Goal: Check status: Check status

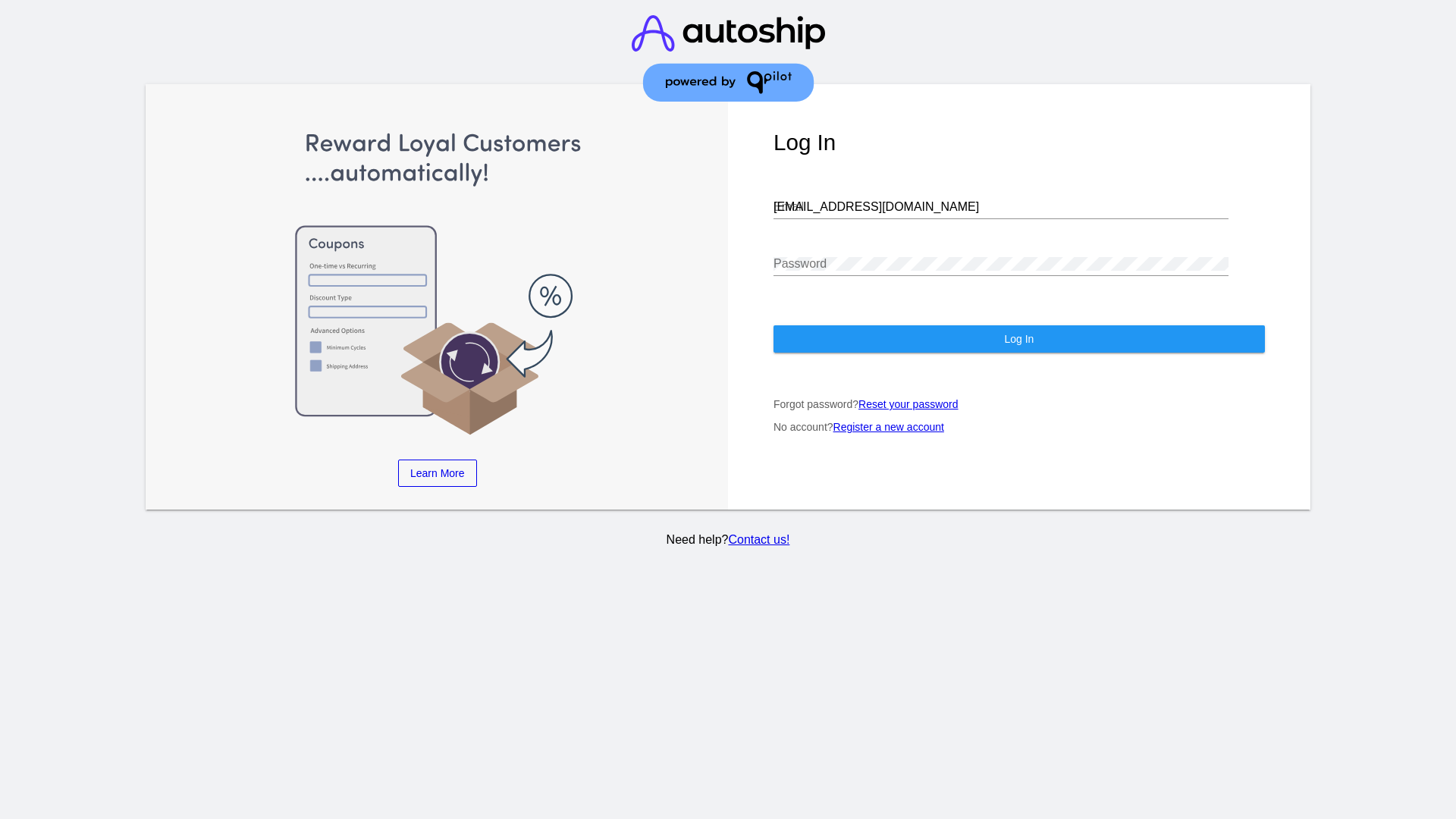
type input "[EMAIL_ADDRESS][DOMAIN_NAME]"
click at [1018, 339] on span "Log In" at bounding box center [1018, 339] width 29 height 12
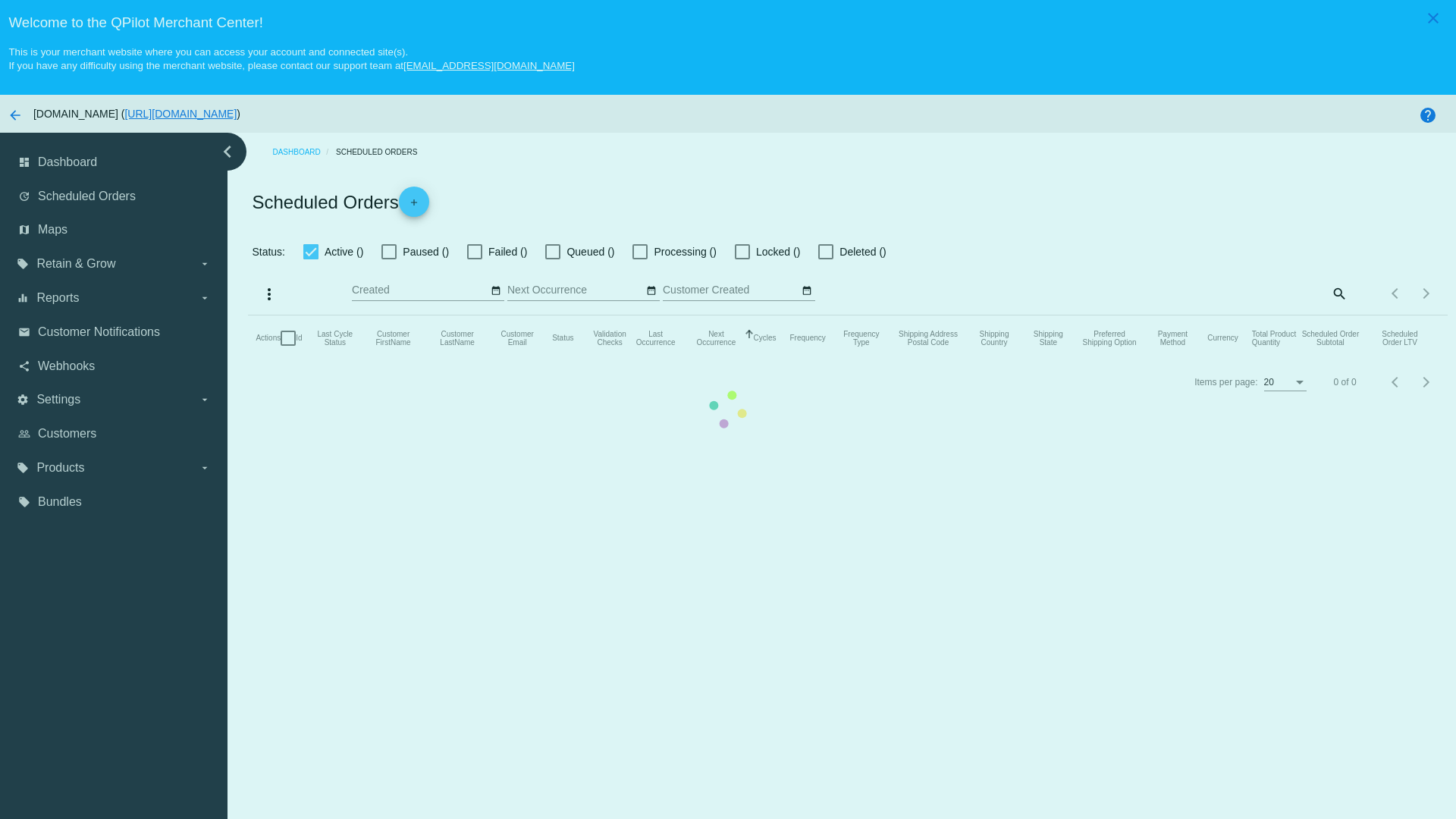
click at [497, 252] on span "Failed ()" at bounding box center [508, 251] width 39 height 19
click at [475, 259] on input "Failed ()" at bounding box center [474, 259] width 1 height 1
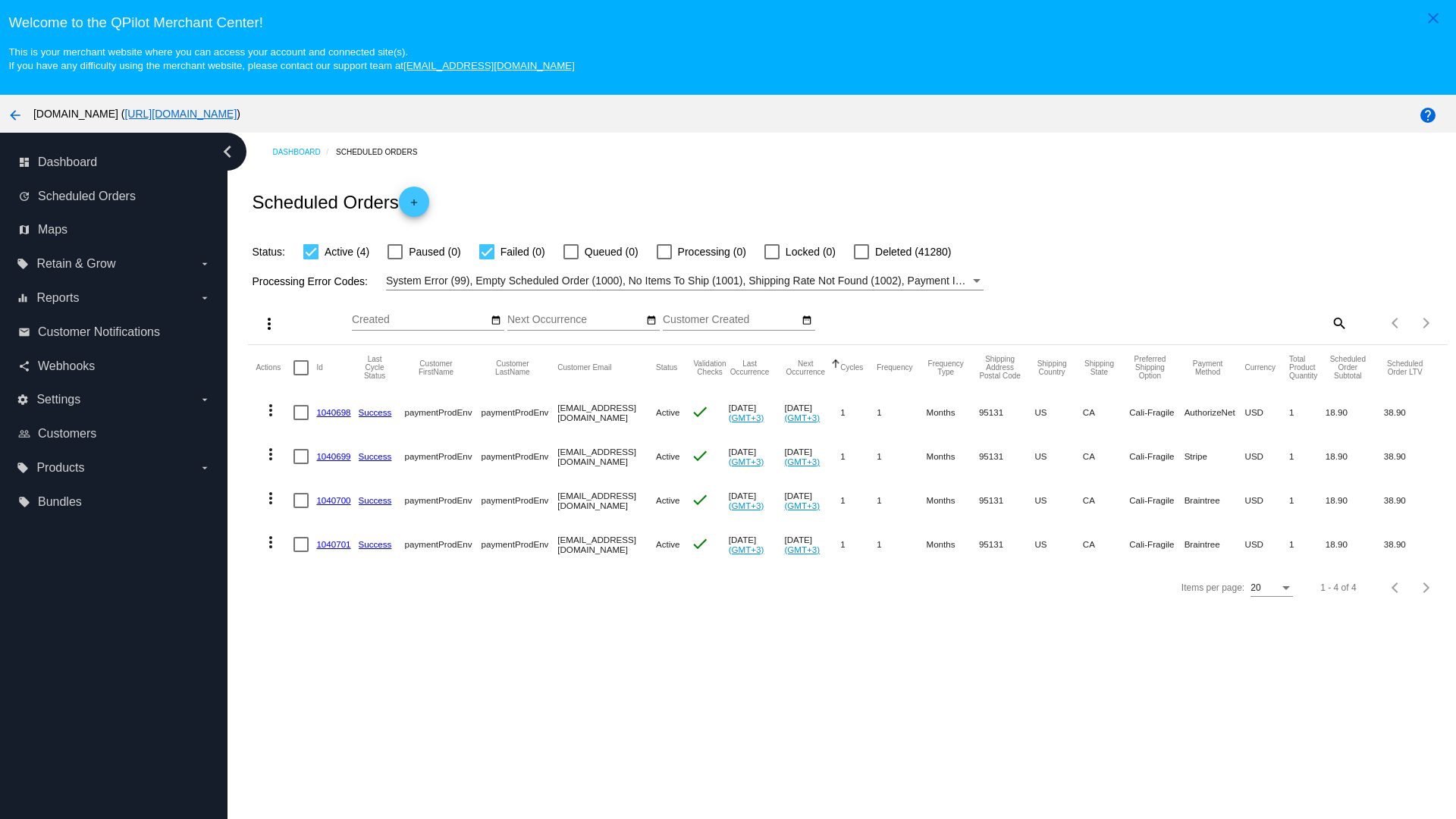
click at [512, 252] on span "Failed (0)" at bounding box center [523, 251] width 44 height 19
click at [487, 259] on input "Failed (0)" at bounding box center [487, 259] width 1 height 1
checkbox input "false"
